Goal: Task Accomplishment & Management: Manage account settings

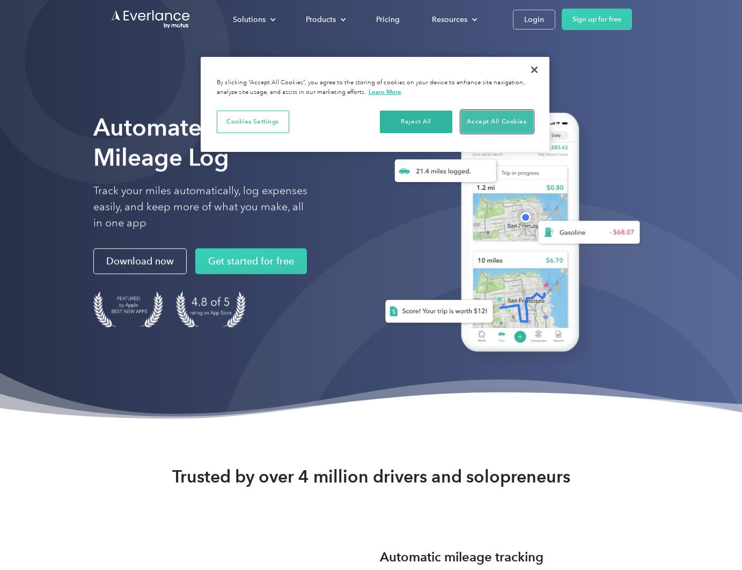
drag, startPoint x: 513, startPoint y: 130, endPoint x: 517, endPoint y: 125, distance: 6.6
click at [513, 130] on button "Accept All Cookies" at bounding box center [497, 122] width 72 height 23
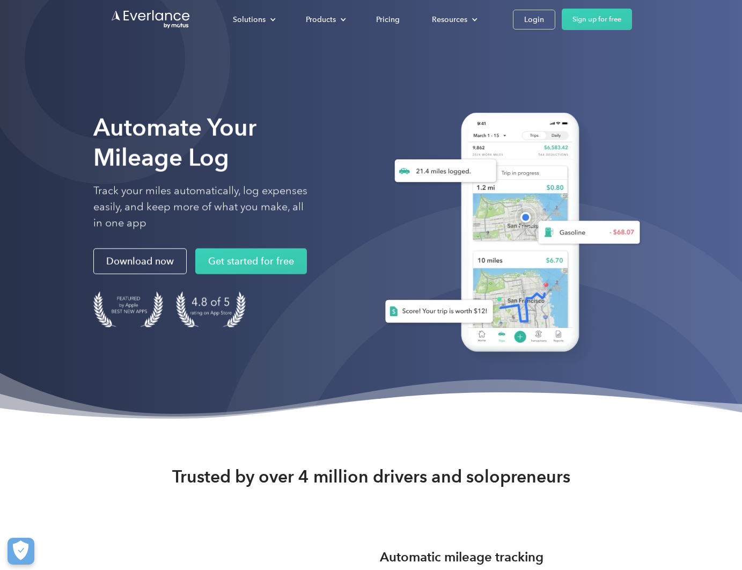
drag, startPoint x: 532, startPoint y: 24, endPoint x: 559, endPoint y: 86, distance: 67.6
click at [532, 24] on div "Login" at bounding box center [534, 19] width 20 height 13
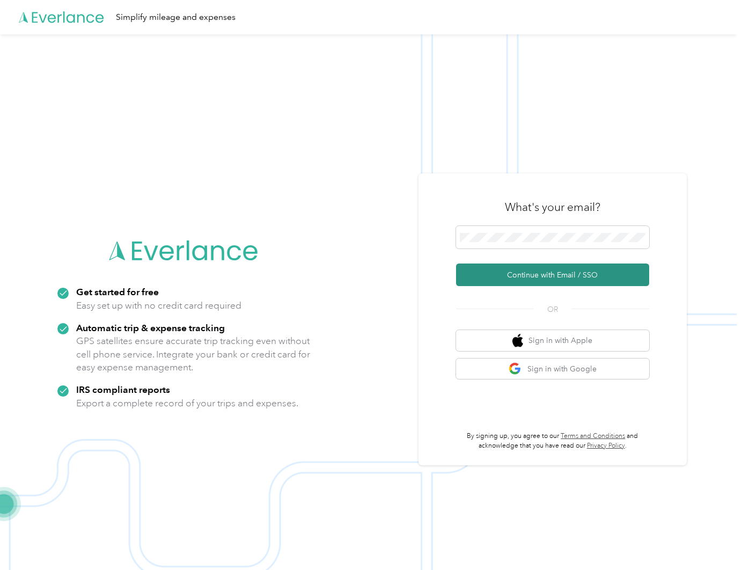
click at [580, 279] on button "Continue with Email / SSO" at bounding box center [552, 275] width 193 height 23
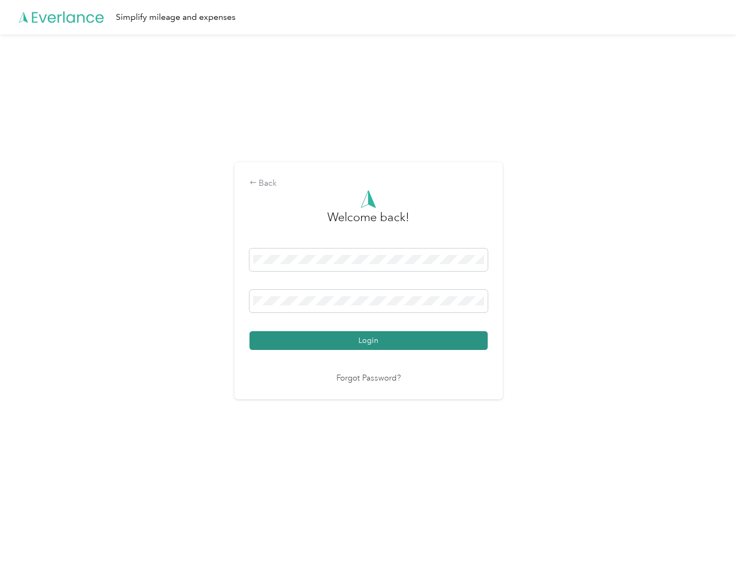
click at [426, 340] on button "Login" at bounding box center [369, 340] width 238 height 19
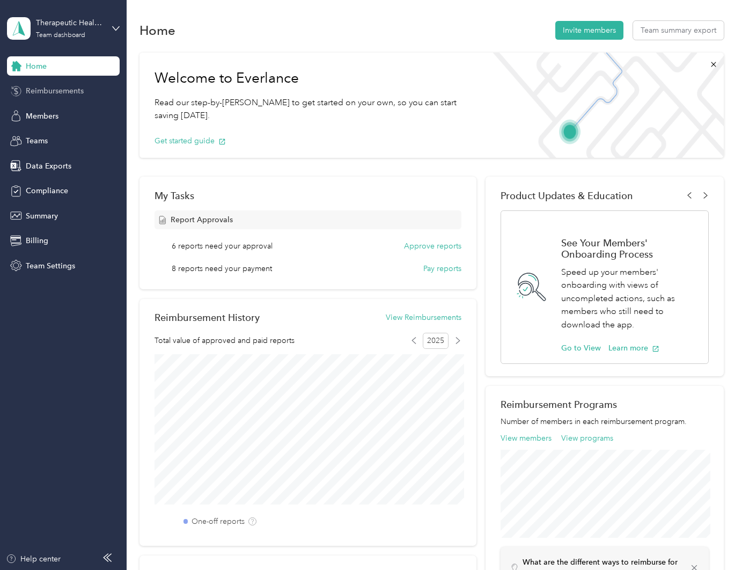
click at [80, 93] on span "Reimbursements" at bounding box center [55, 90] width 58 height 11
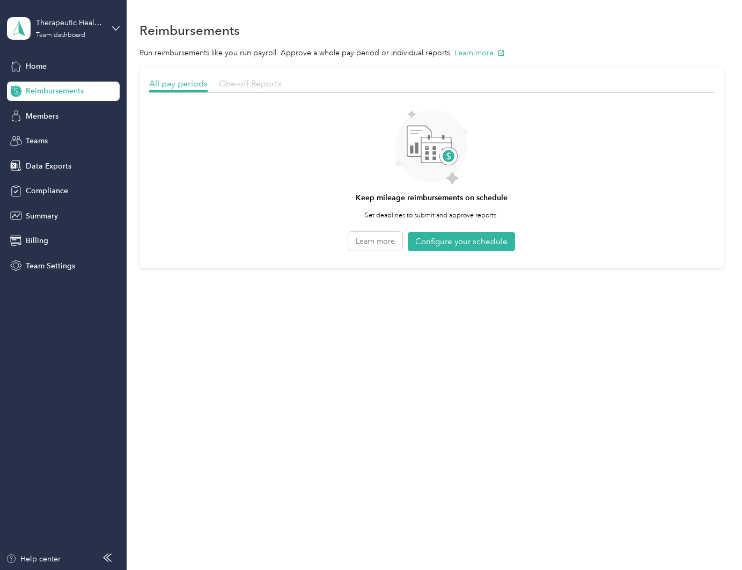
click at [237, 82] on span "One-off Reports" at bounding box center [250, 83] width 62 height 10
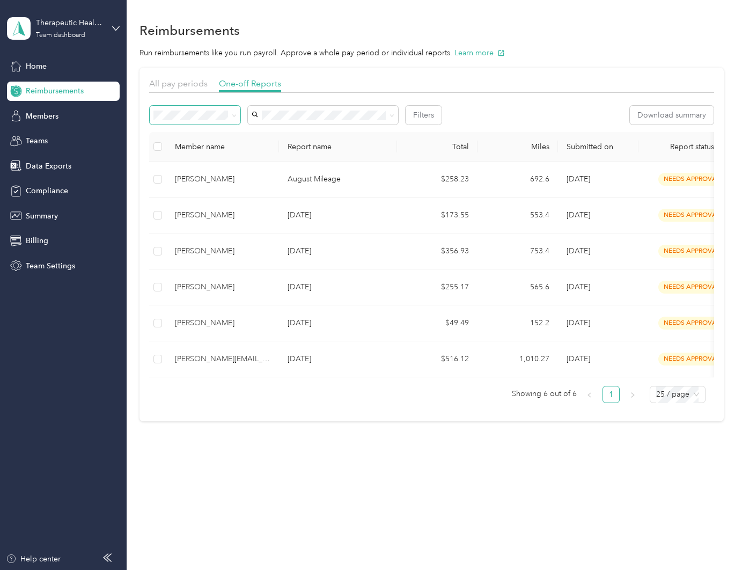
click at [233, 116] on icon at bounding box center [234, 115] width 5 height 5
click at [223, 165] on li "Needs payment" at bounding box center [195, 172] width 91 height 19
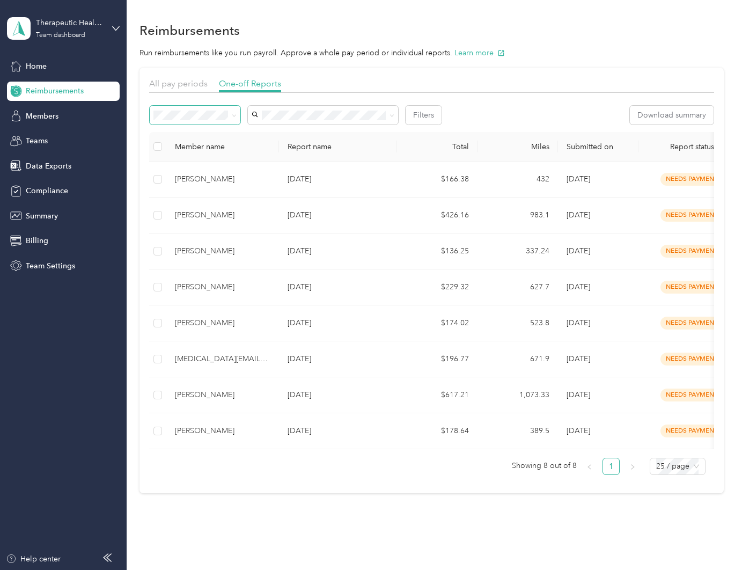
click at [228, 114] on span at bounding box center [232, 114] width 9 height 11
click at [231, 114] on span at bounding box center [232, 114] width 9 height 11
click at [233, 114] on icon at bounding box center [234, 115] width 5 height 5
click at [210, 154] on span "Needs approval" at bounding box center [184, 151] width 55 height 9
